Goal: Navigation & Orientation: Find specific page/section

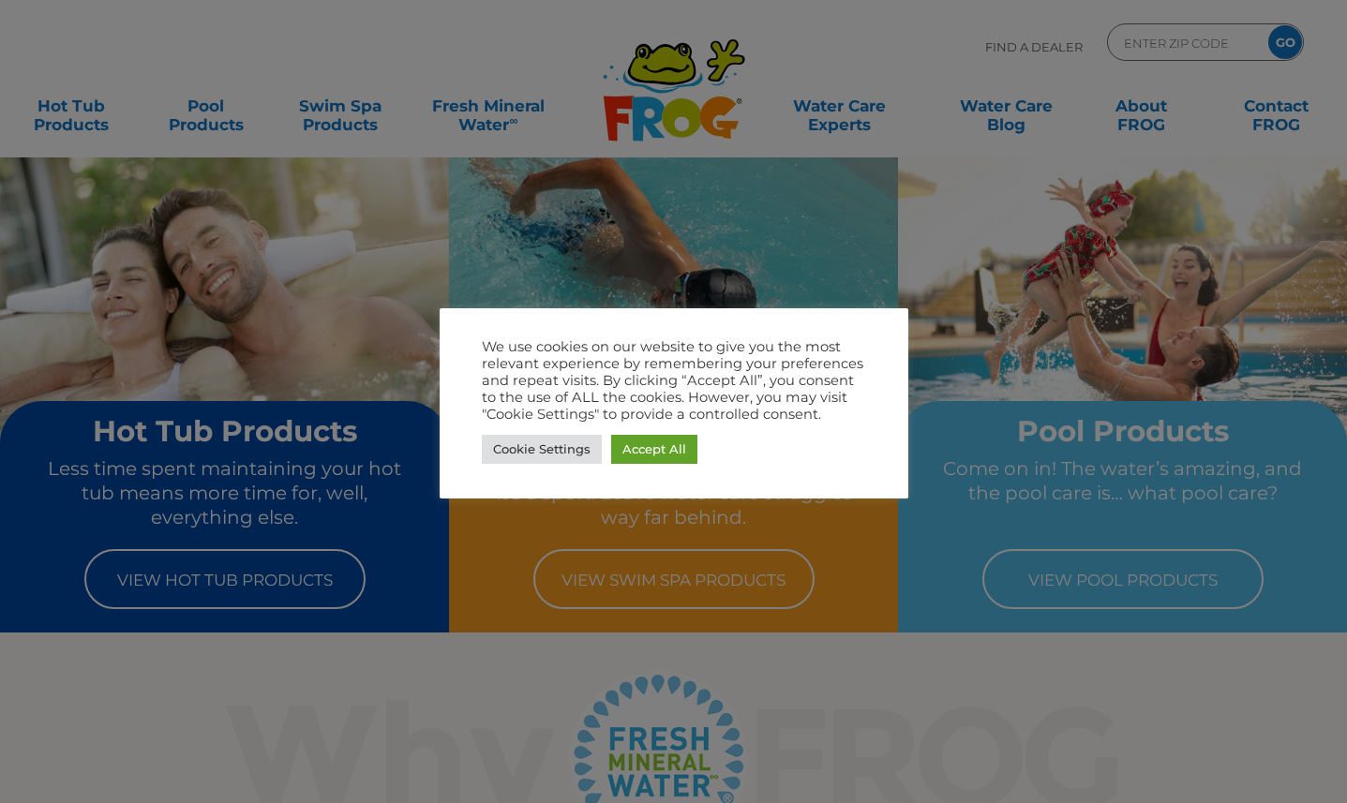
click at [662, 457] on link "Accept All" at bounding box center [654, 449] width 86 height 29
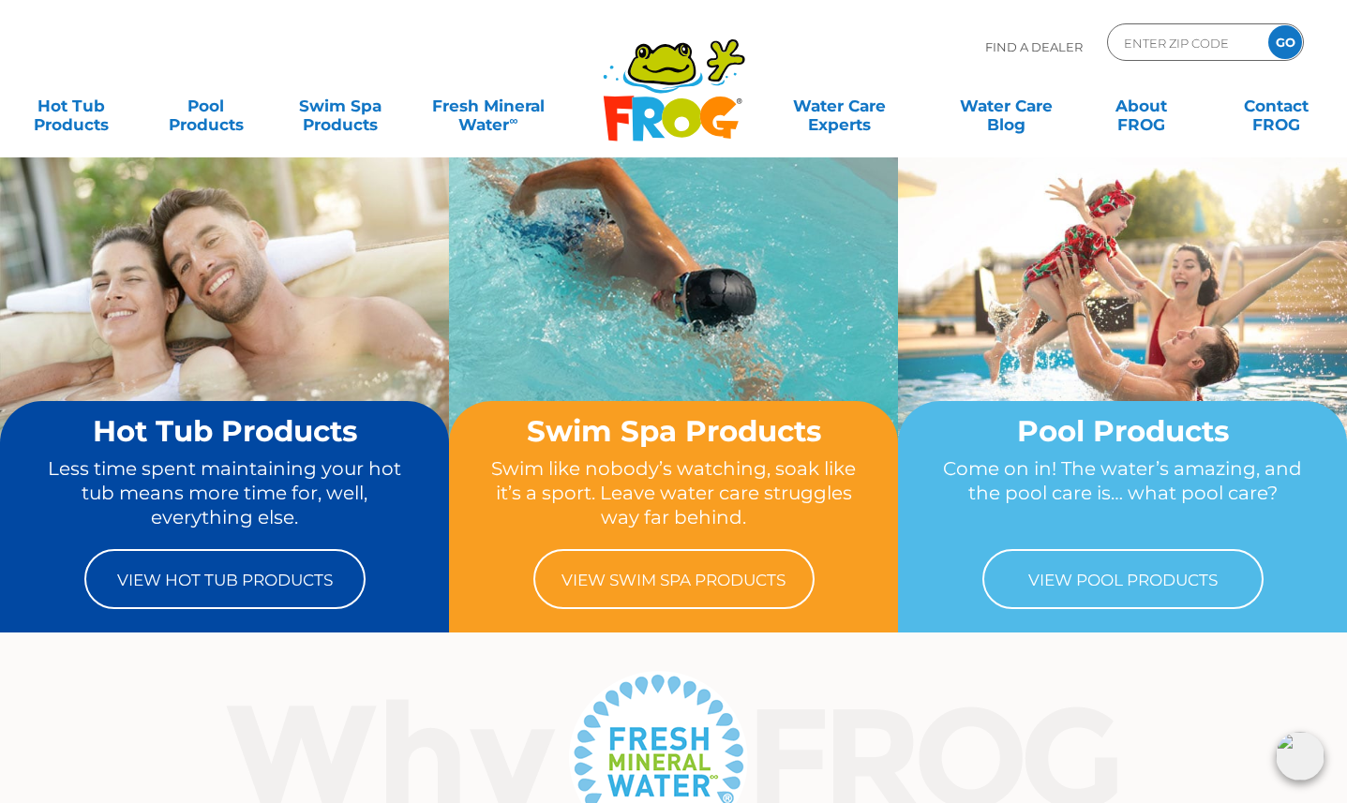
click at [693, 97] on icon ".st130{clip-path:url(#SVGID_2_);fill-rule:evenodd;clip-rule:evenodd;fill:#C3CC0…" at bounding box center [674, 89] width 144 height 105
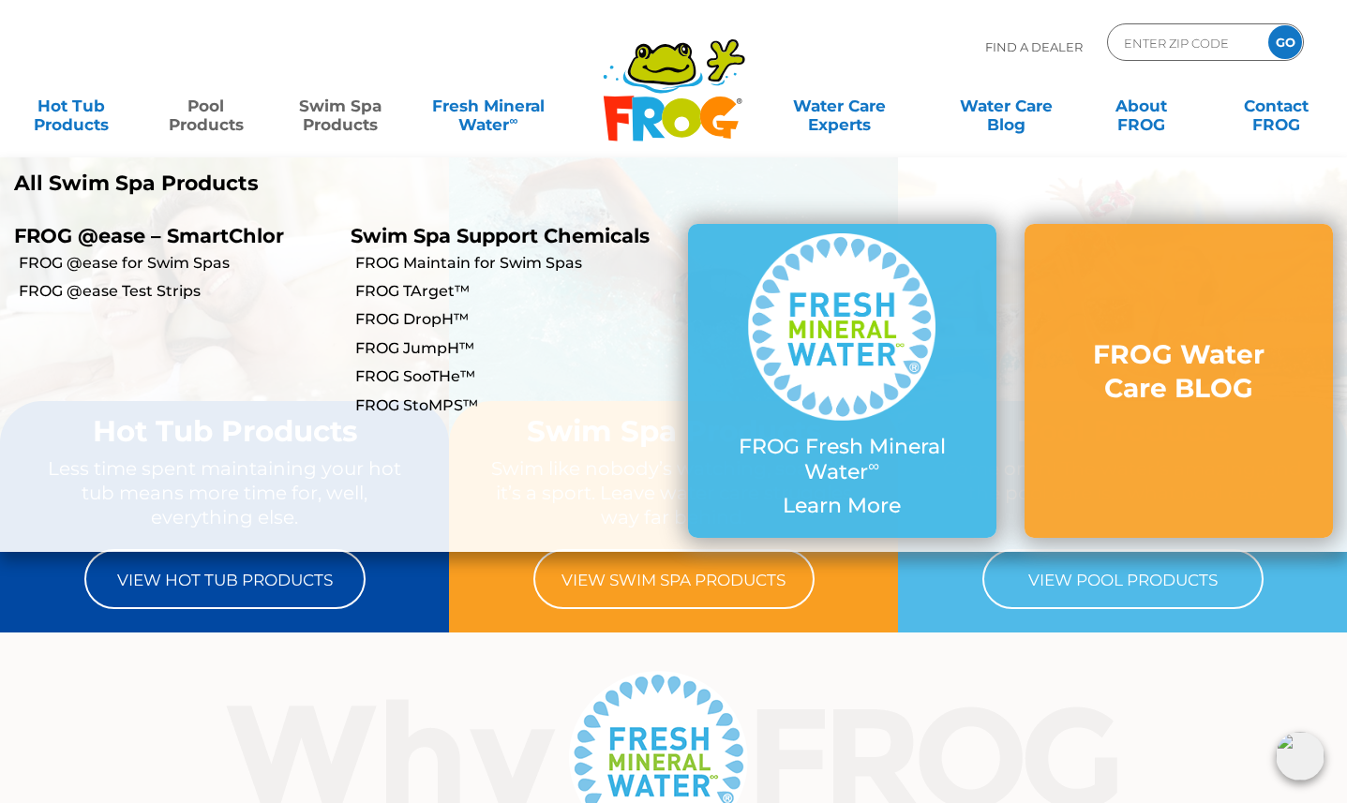
click at [218, 124] on link "Pool Products" at bounding box center [206, 105] width 105 height 37
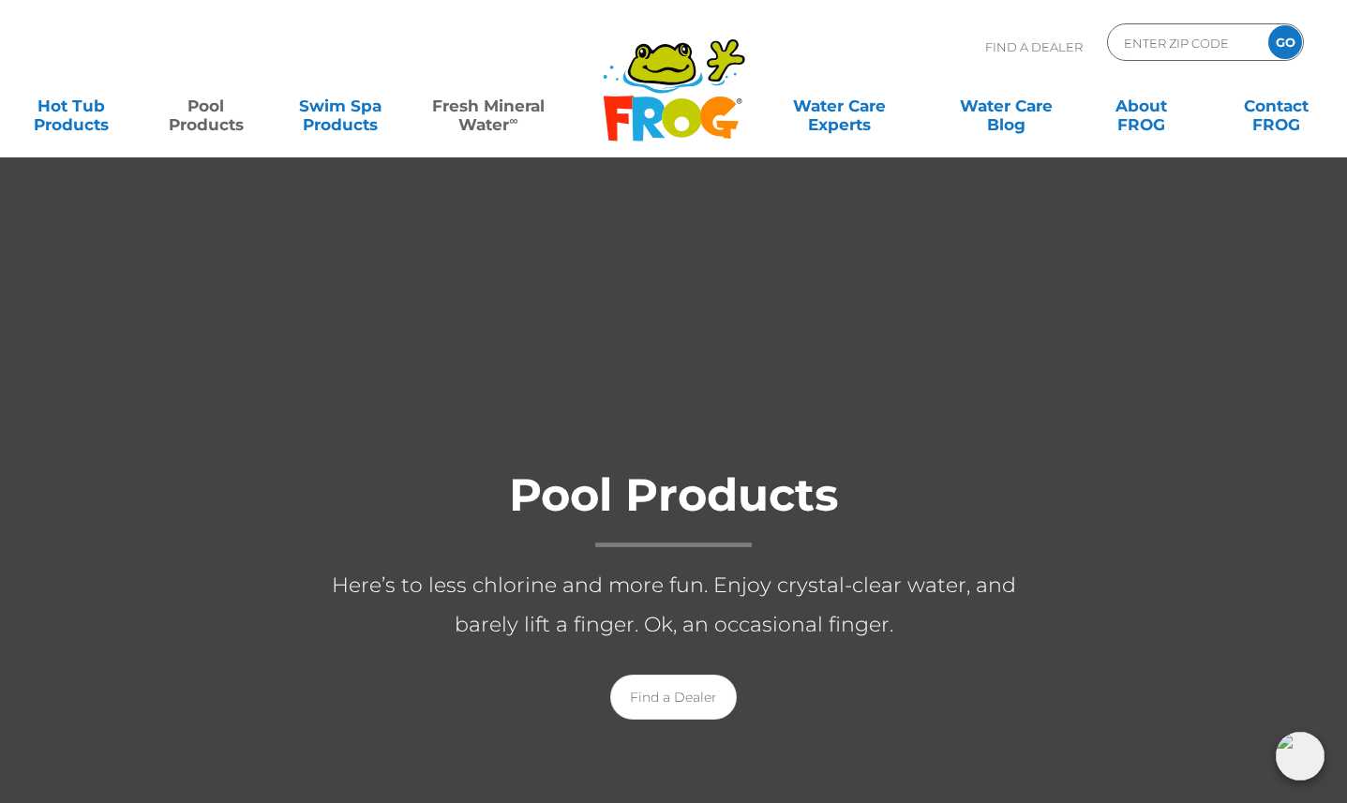
click at [488, 113] on link "Fresh Mineral Water ∞" at bounding box center [488, 105] width 131 height 37
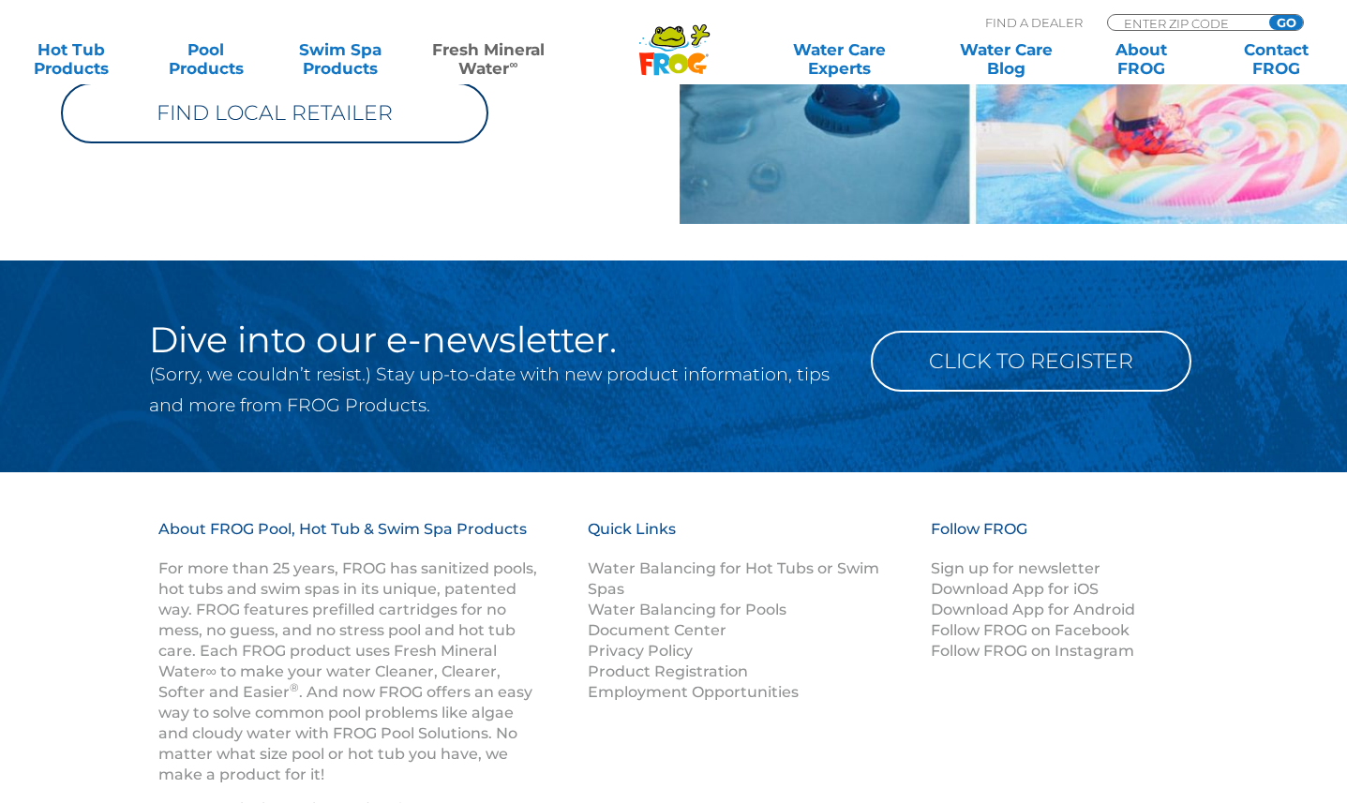
scroll to position [2719, 0]
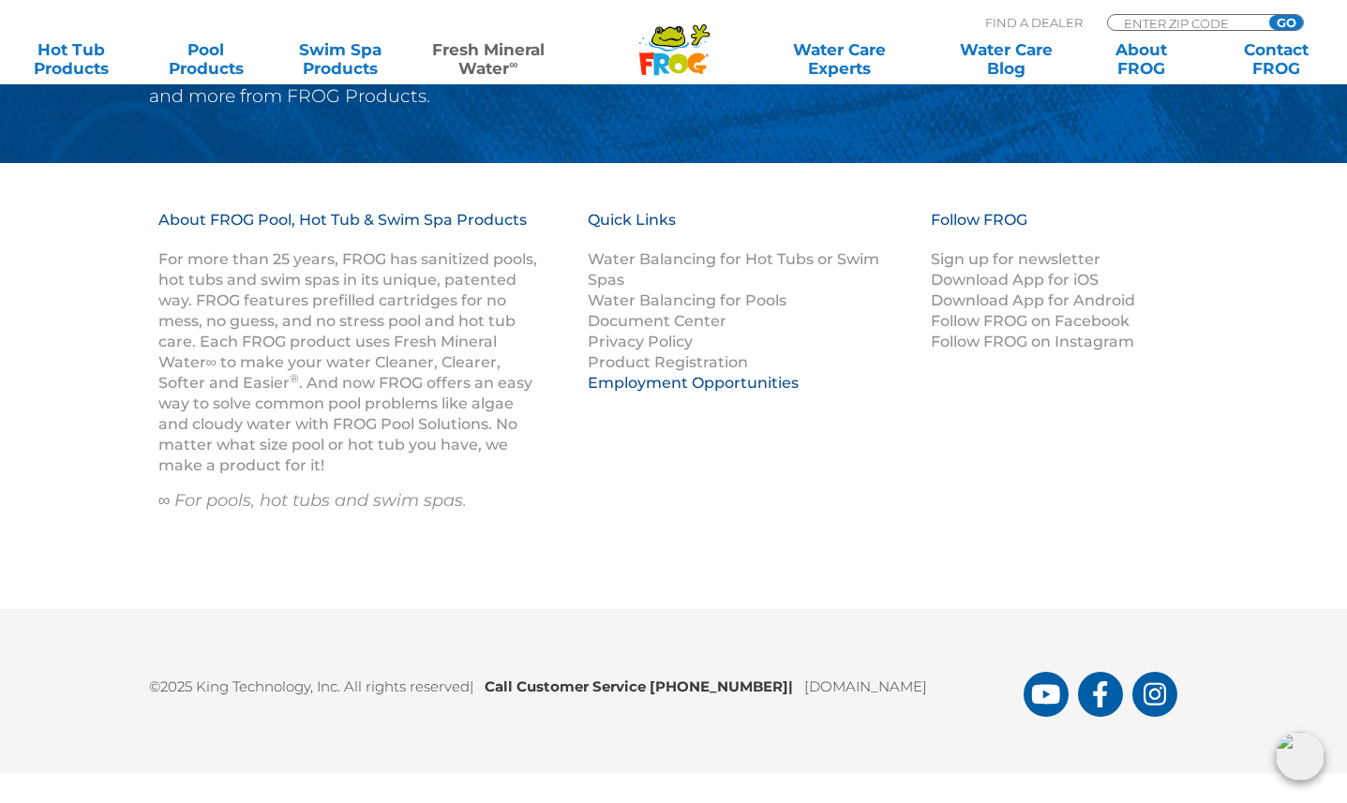
click at [716, 387] on link "Employment Opportunities" at bounding box center [693, 383] width 211 height 18
